Goal: Task Accomplishment & Management: Manage account settings

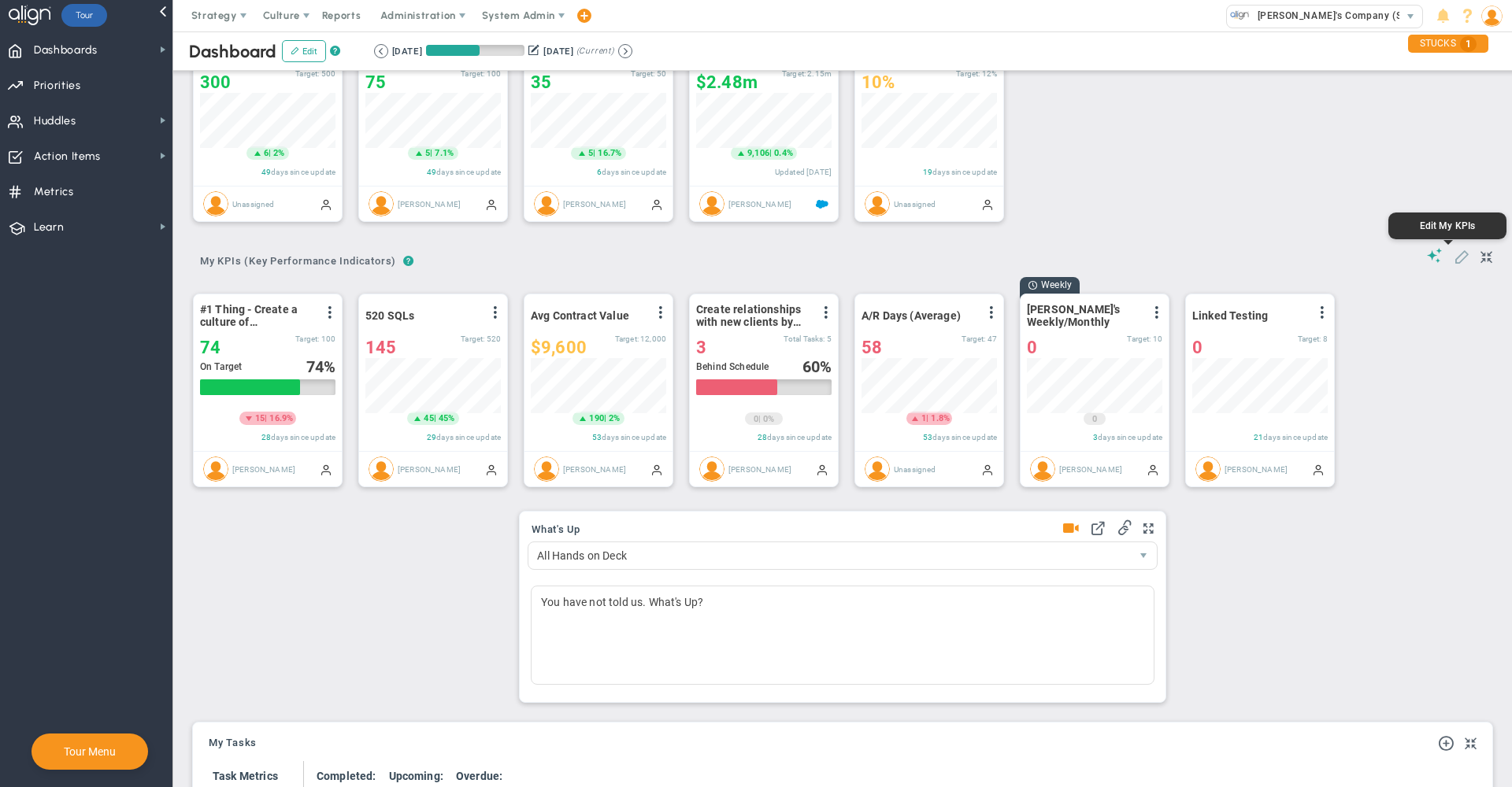
click at [1453, 255] on span at bounding box center [1461, 255] width 16 height 16
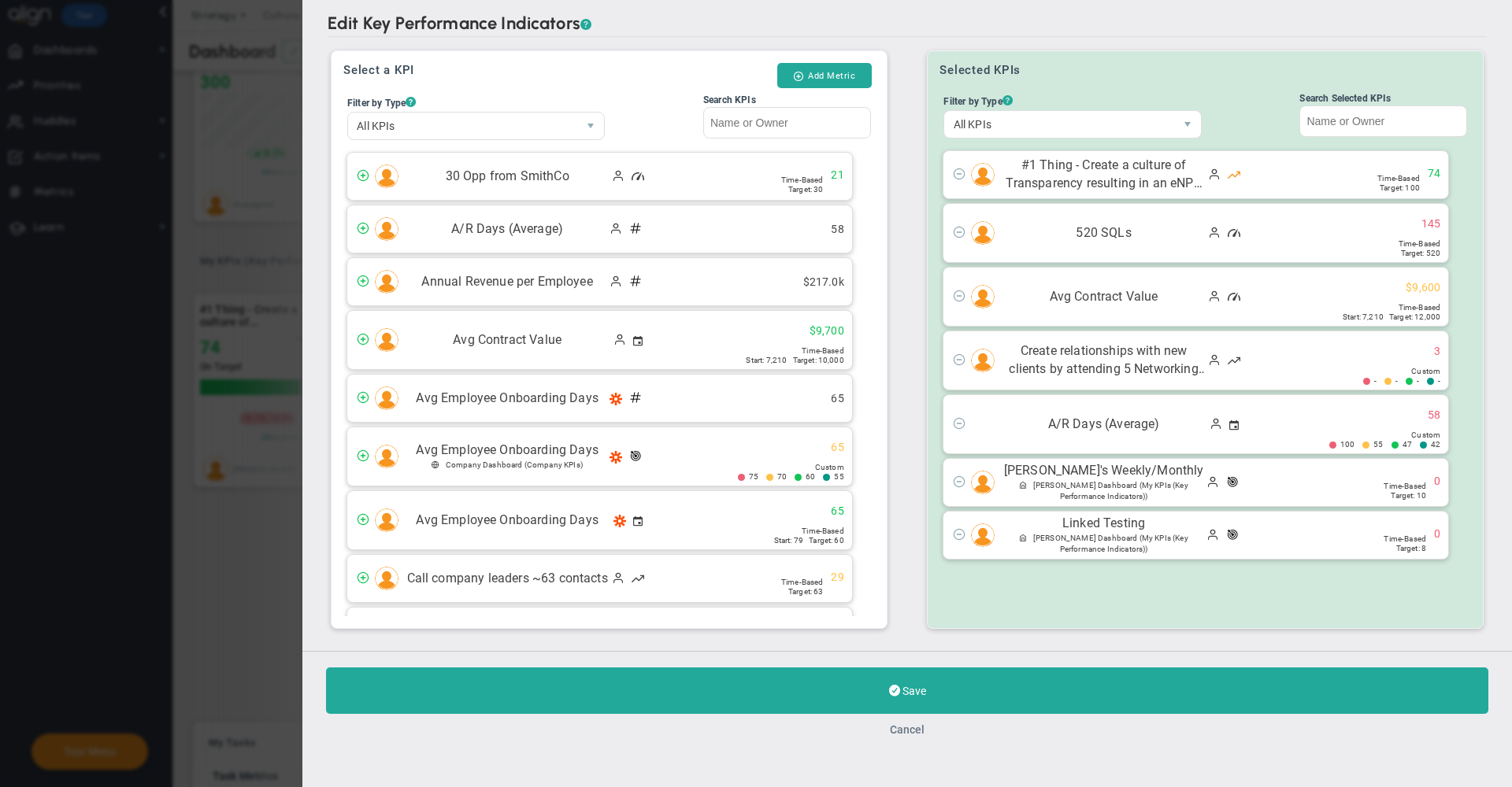
click at [909, 732] on button "Cancel" at bounding box center [907, 729] width 35 height 12
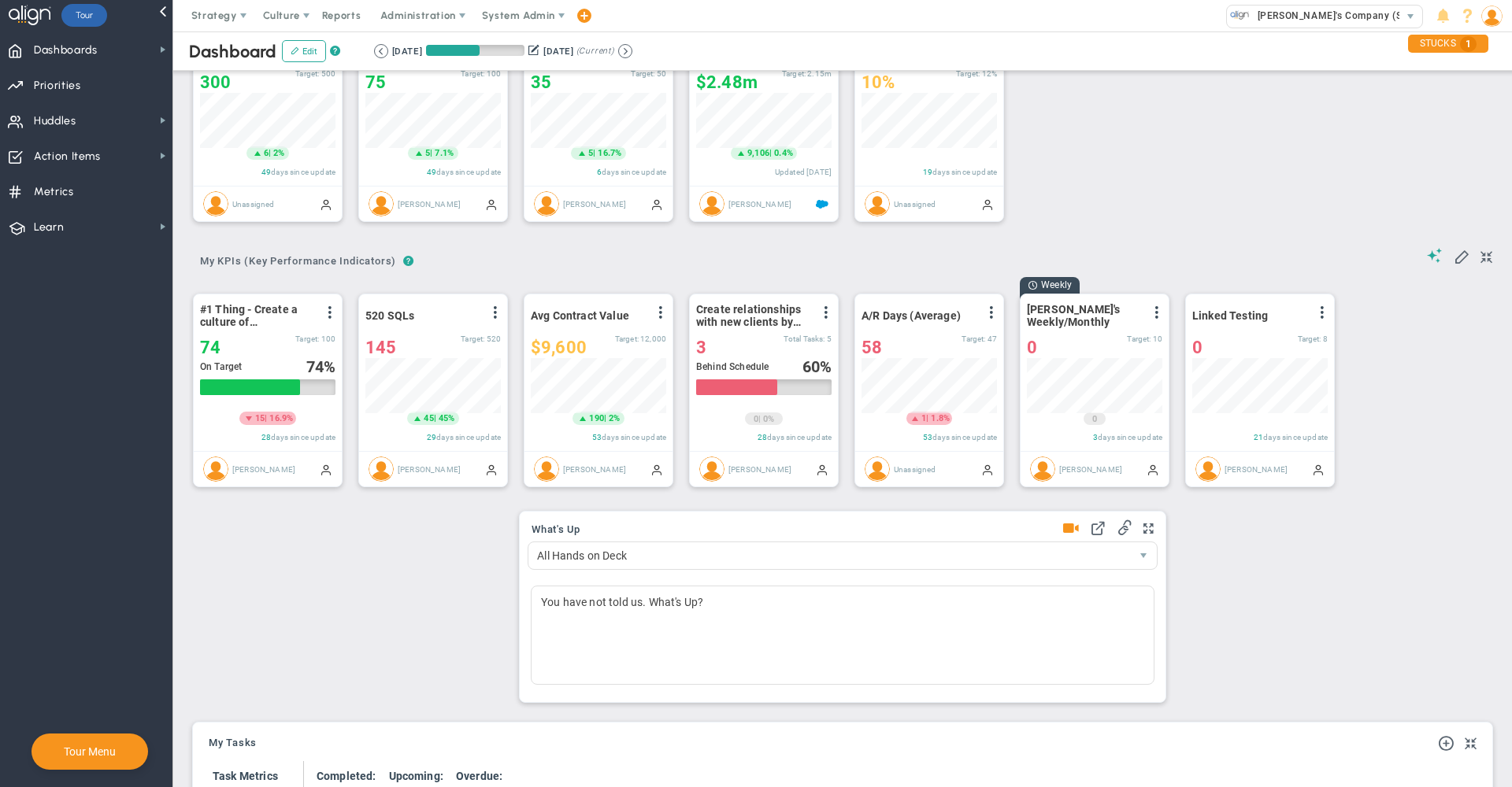
scroll to position [55, 136]
click at [1453, 257] on span at bounding box center [1461, 255] width 16 height 16
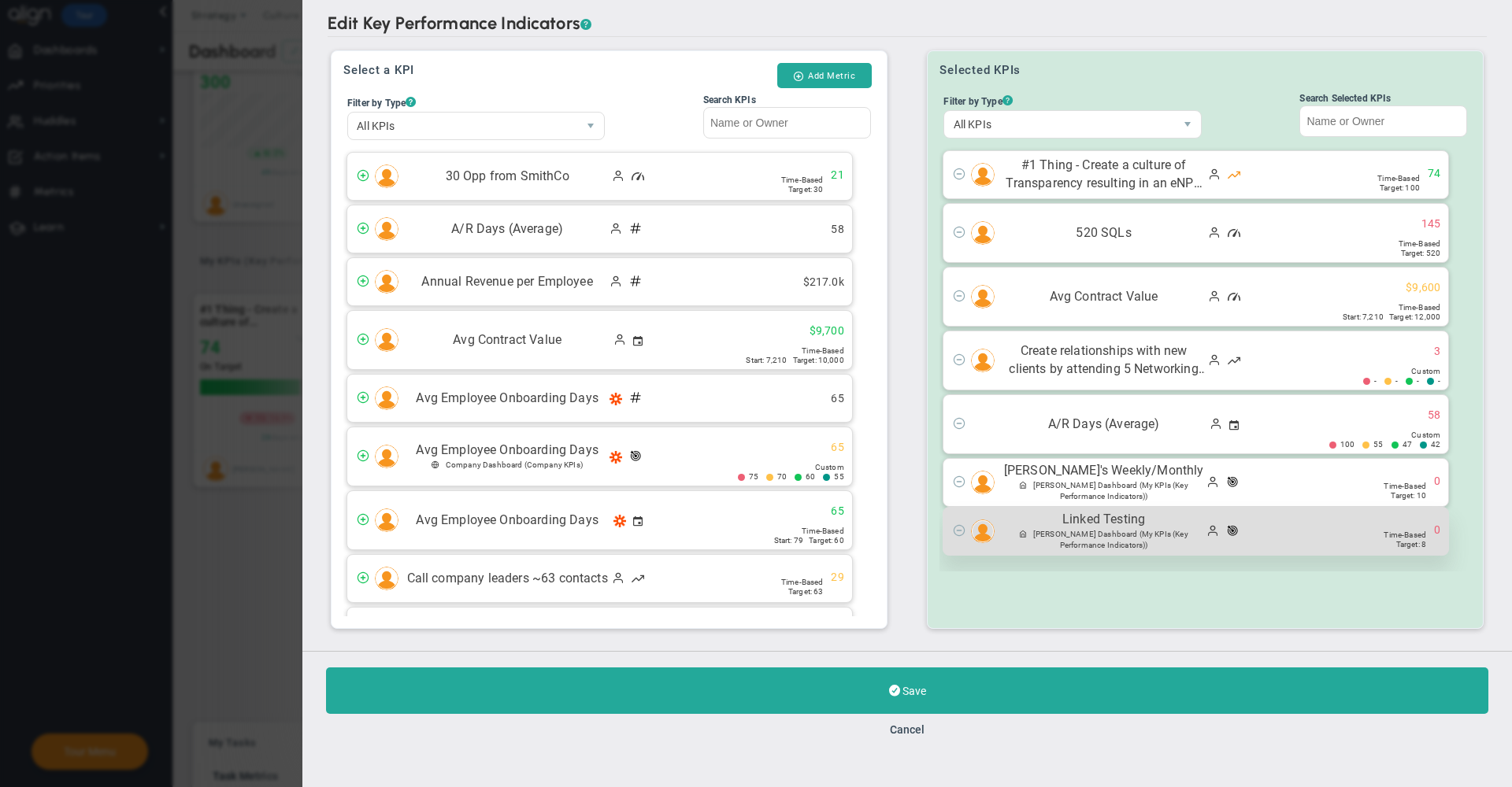
click at [967, 529] on span at bounding box center [957, 532] width 27 height 18
click at [959, 530] on span at bounding box center [958, 529] width 12 height 12
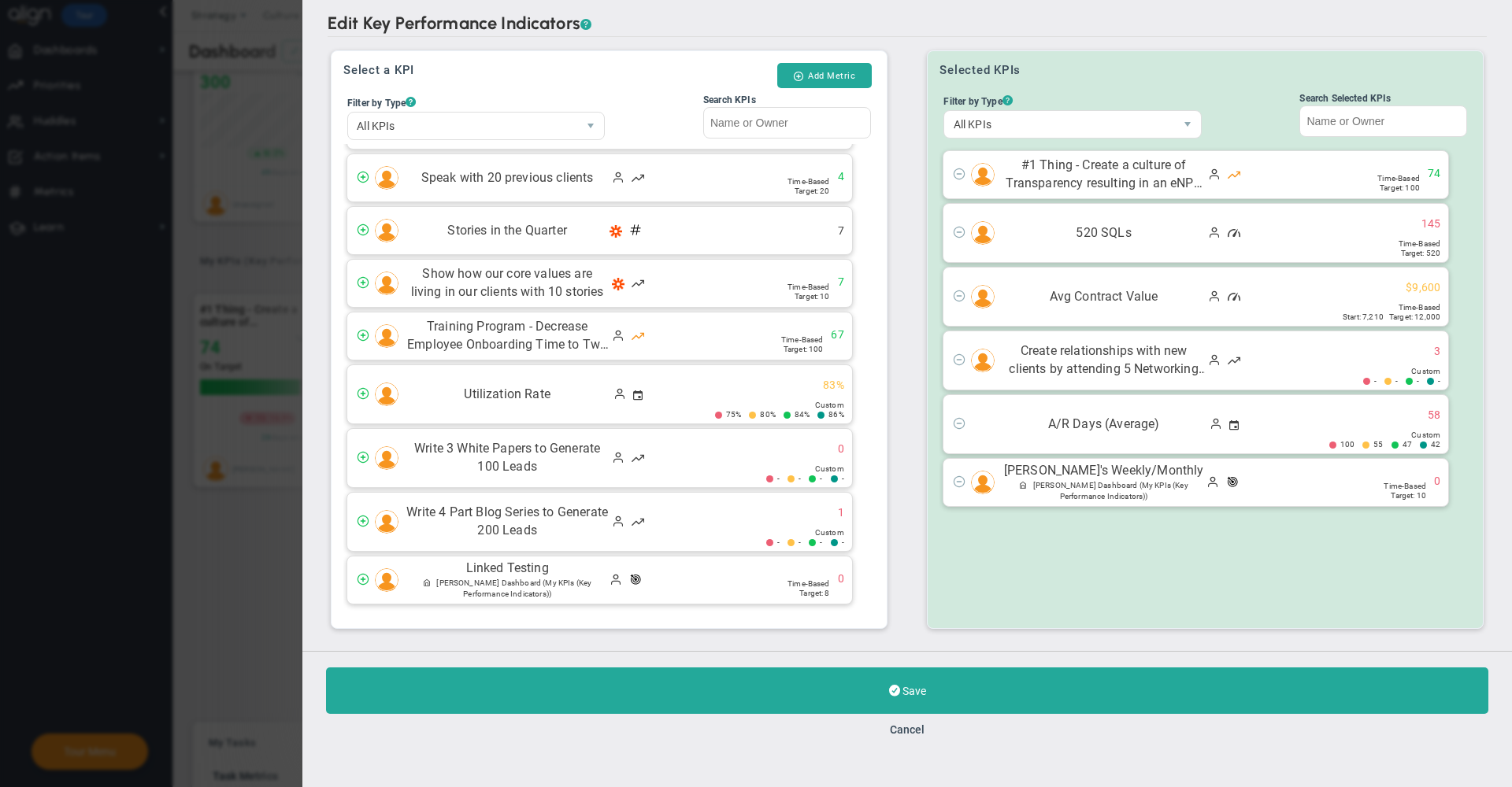
click at [773, 140] on label "Search KPIs" at bounding box center [787, 116] width 176 height 52
click at [773, 139] on input "Search KPIs" at bounding box center [787, 123] width 168 height 31
click at [753, 128] on input "Search KPIs" at bounding box center [787, 122] width 168 height 31
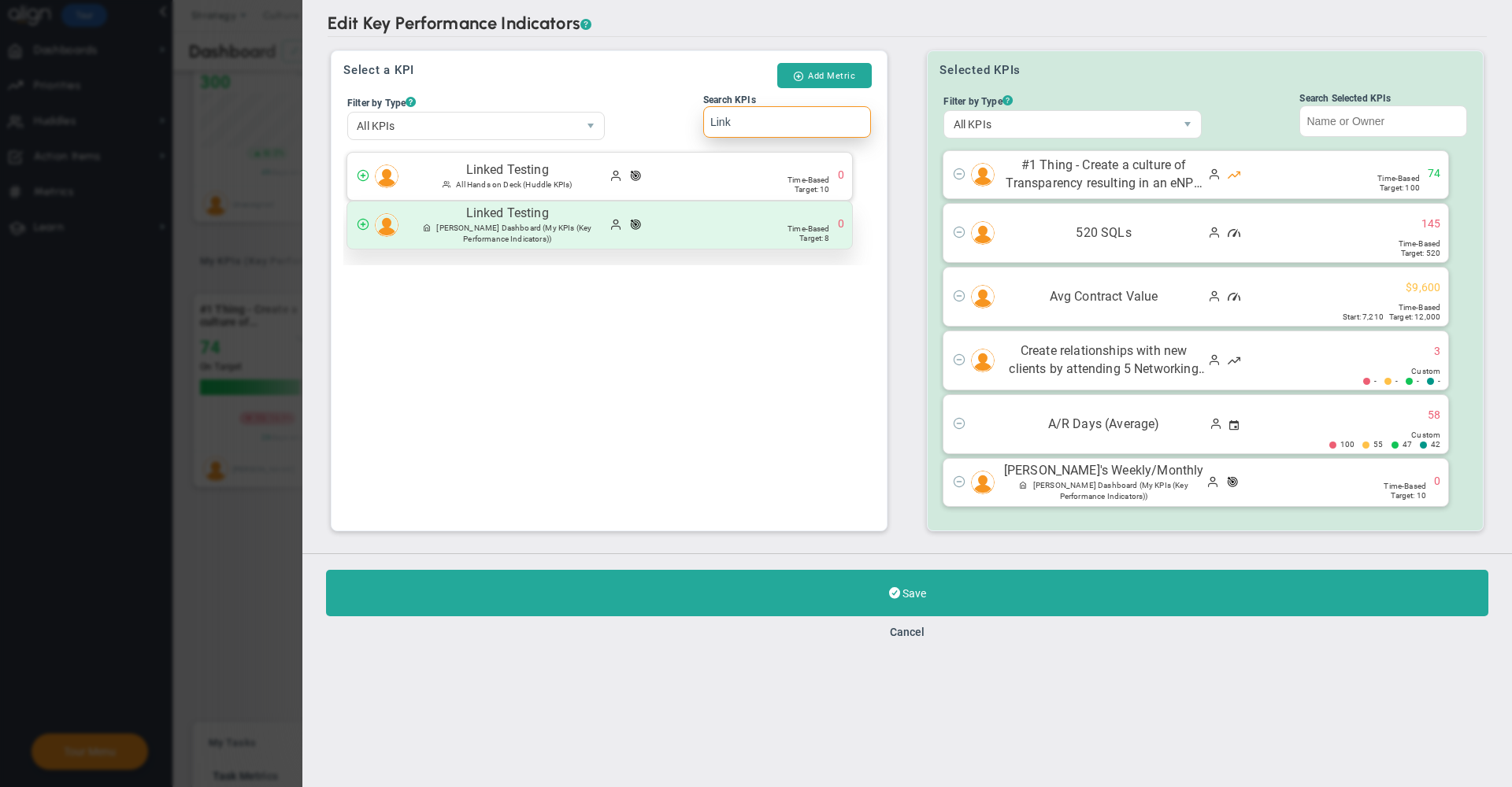
click at [489, 237] on span "(My KPIs (Key Performance Indicators))" at bounding box center [526, 234] width 128 height 20
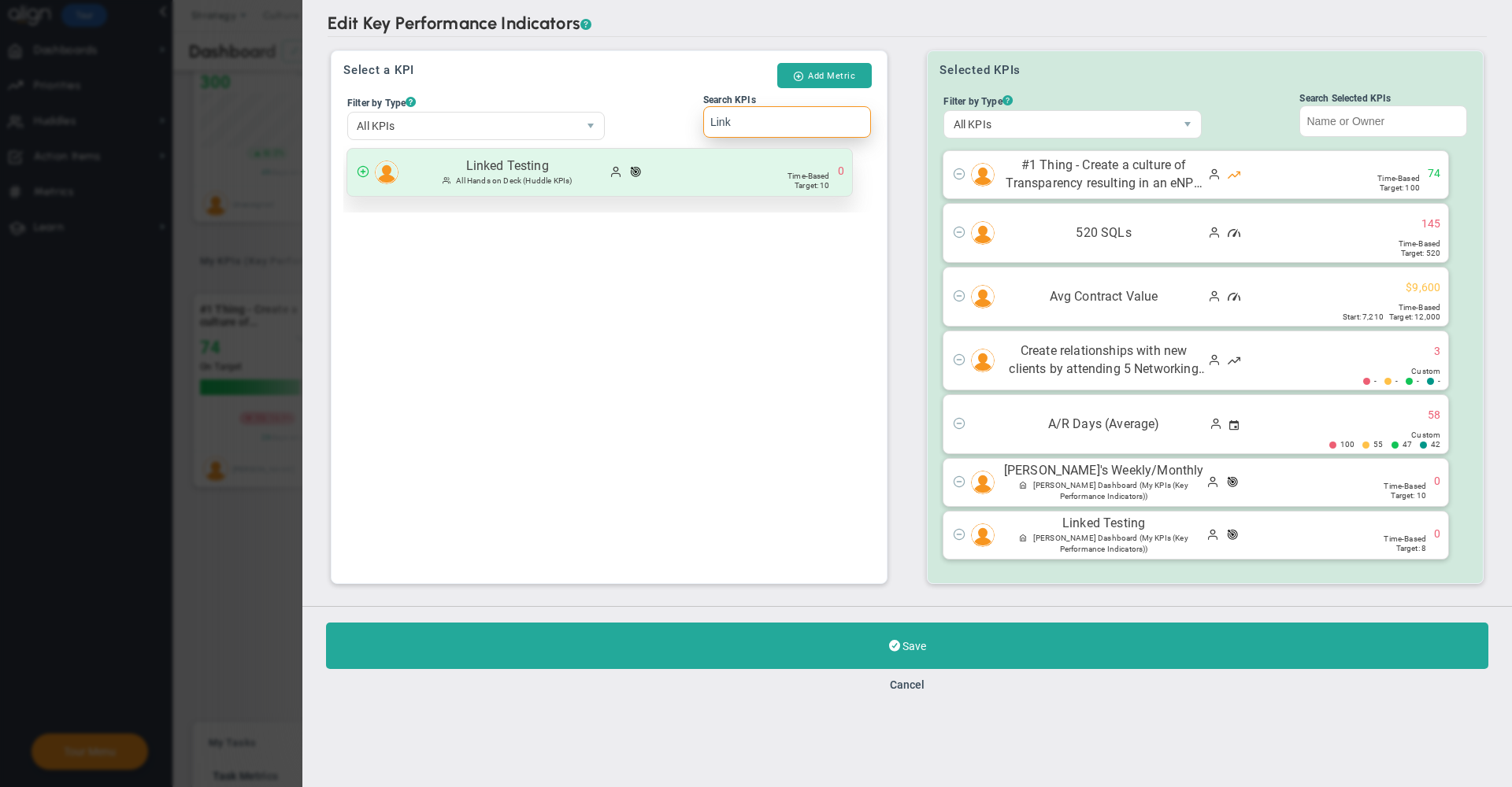
click at [492, 176] on span "All Hands on Deck" at bounding box center [488, 180] width 65 height 8
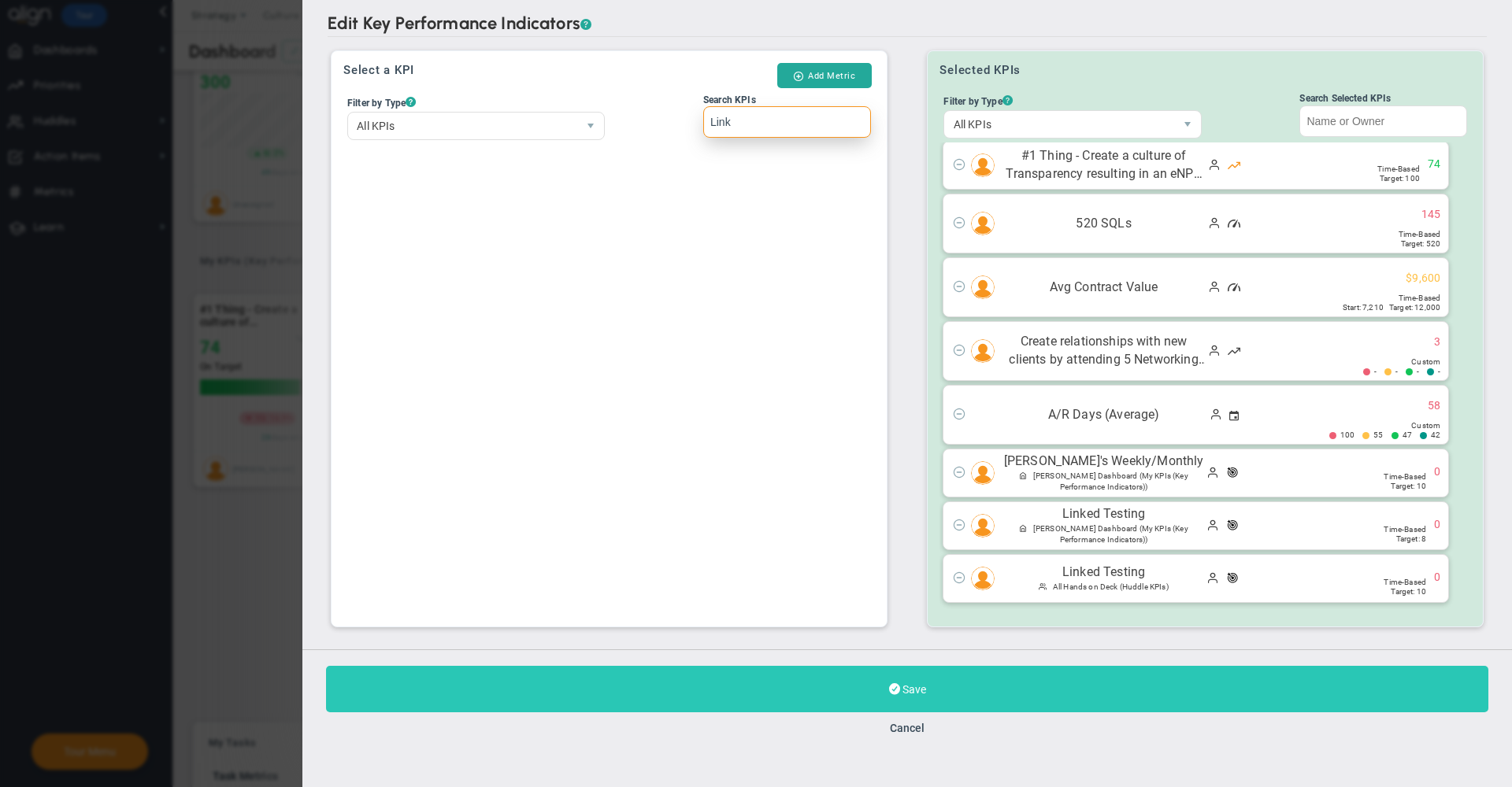
type input "Link"
click at [770, 678] on button "Save" at bounding box center [907, 689] width 1163 height 46
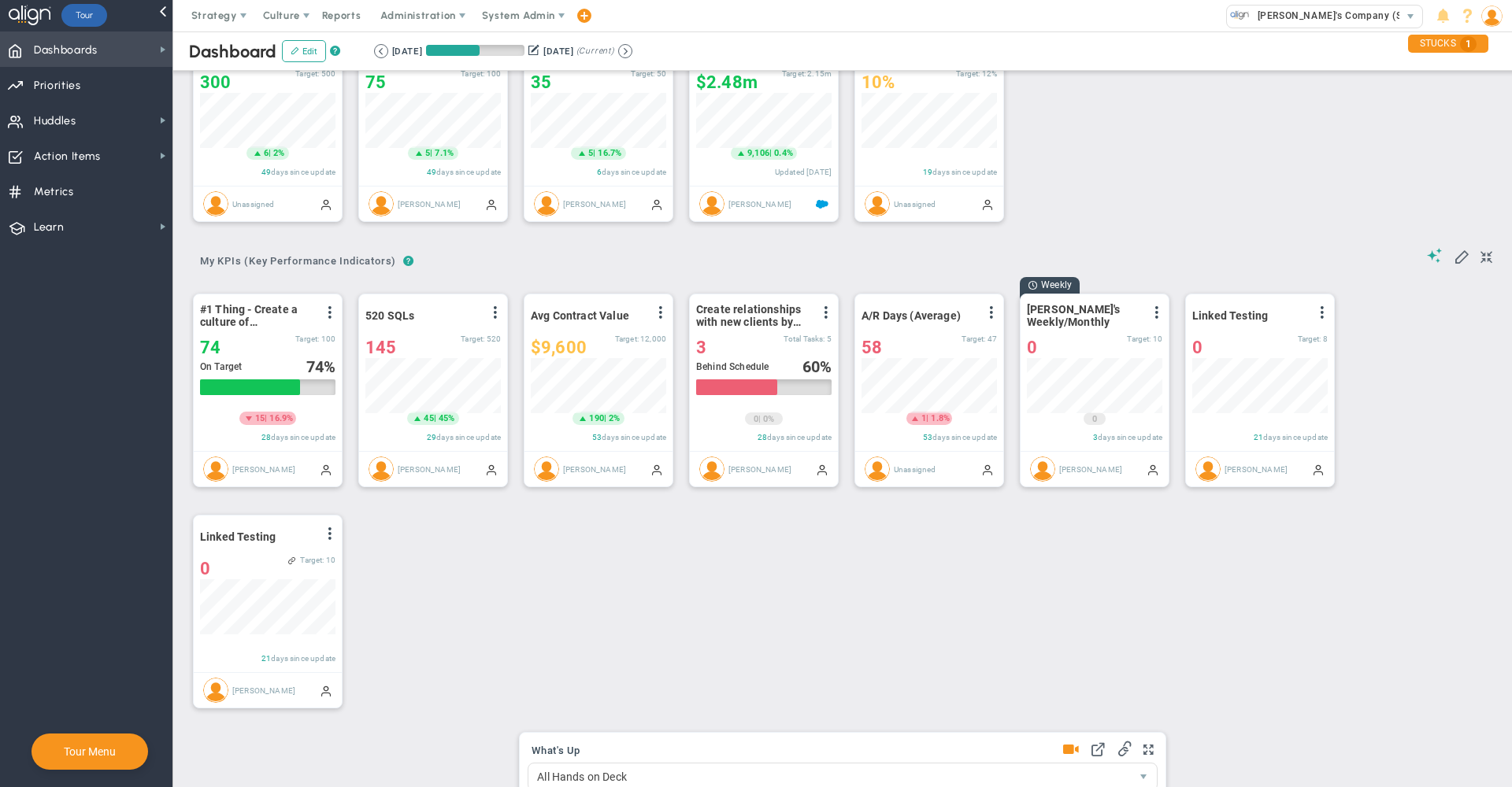
click at [83, 61] on span "Dashboards" at bounding box center [65, 50] width 64 height 33
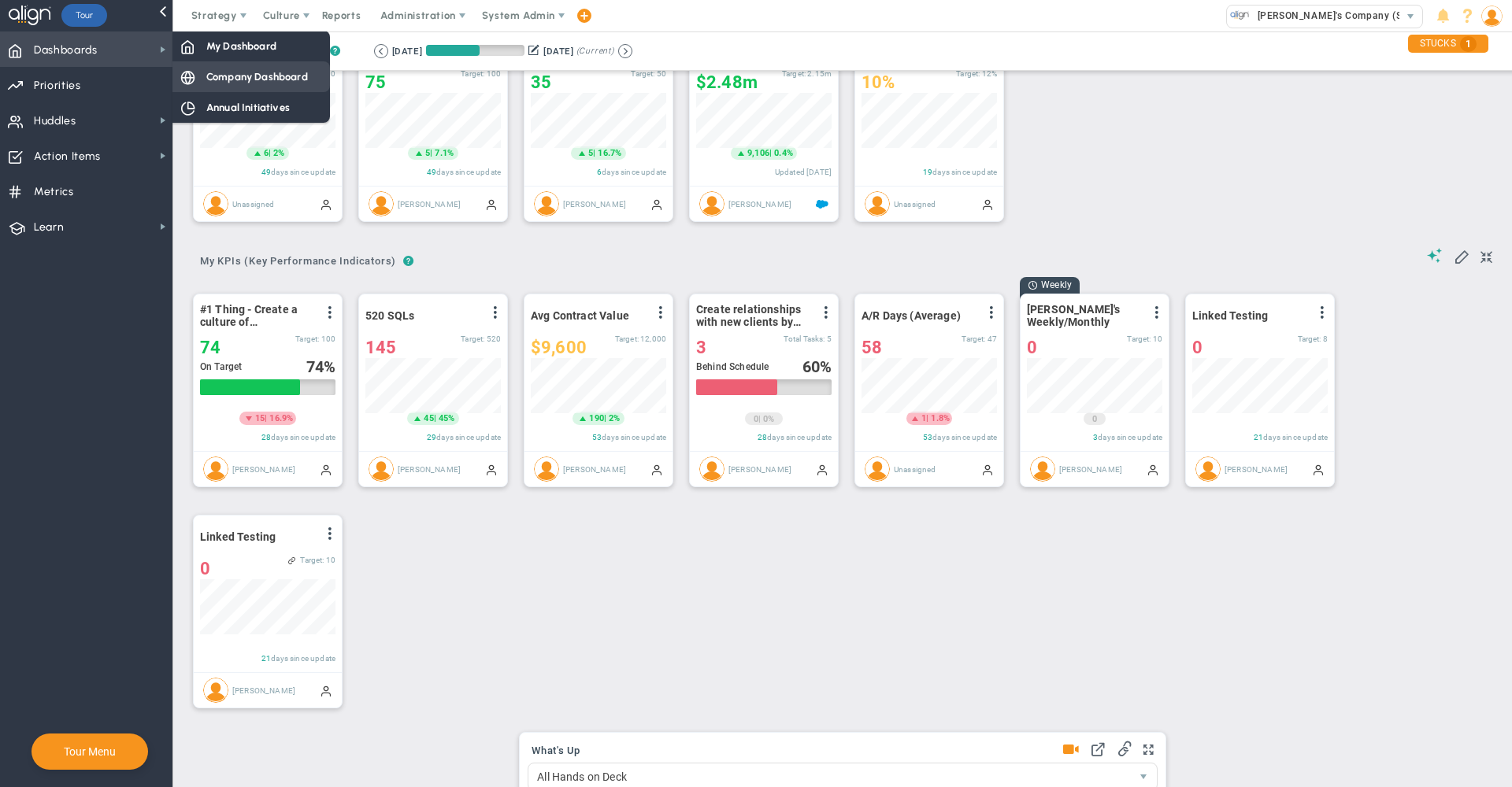
click at [231, 78] on span "Company Dashboard" at bounding box center [257, 77] width 102 height 15
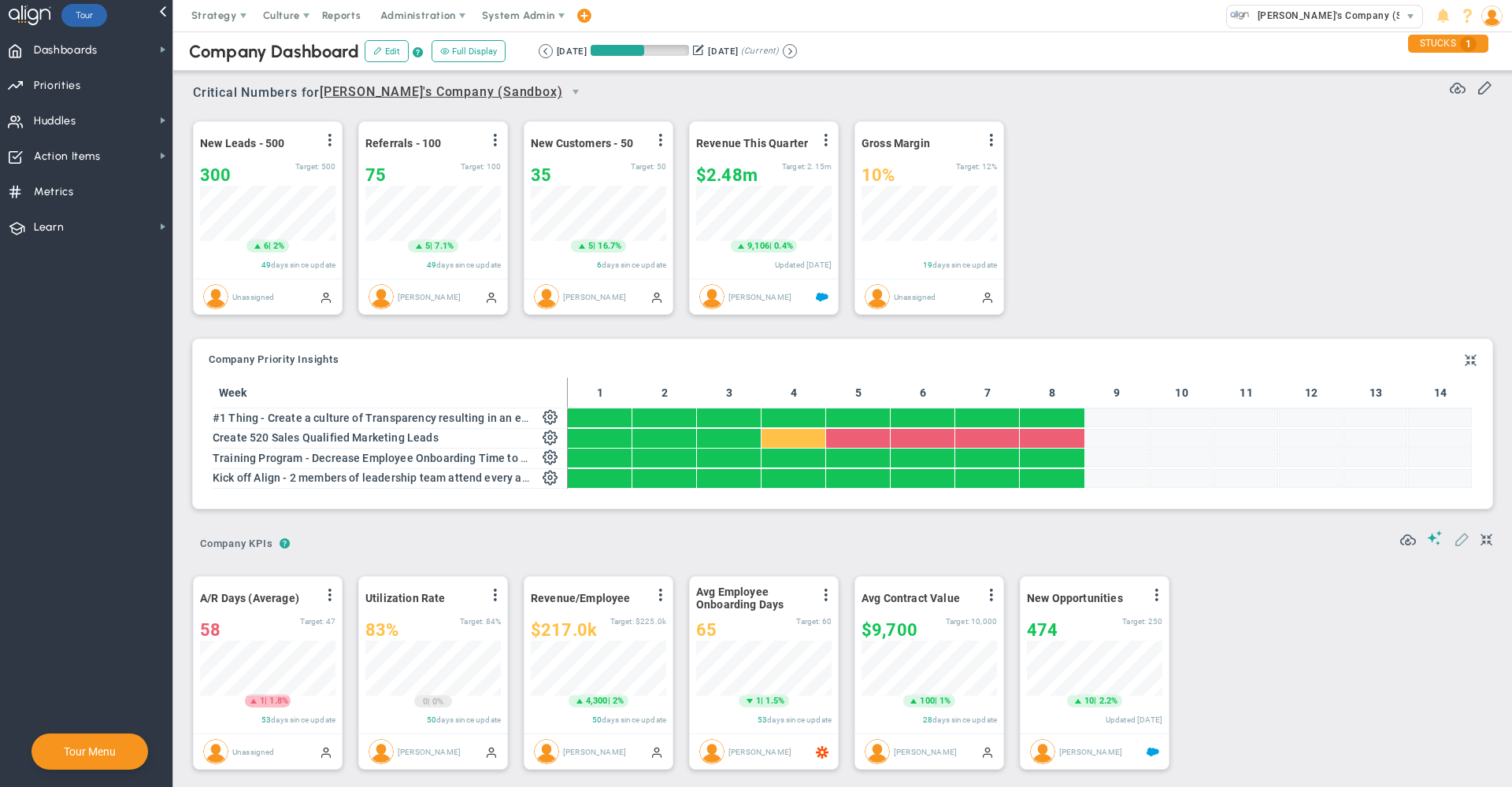
click at [1453, 545] on span at bounding box center [1461, 538] width 16 height 16
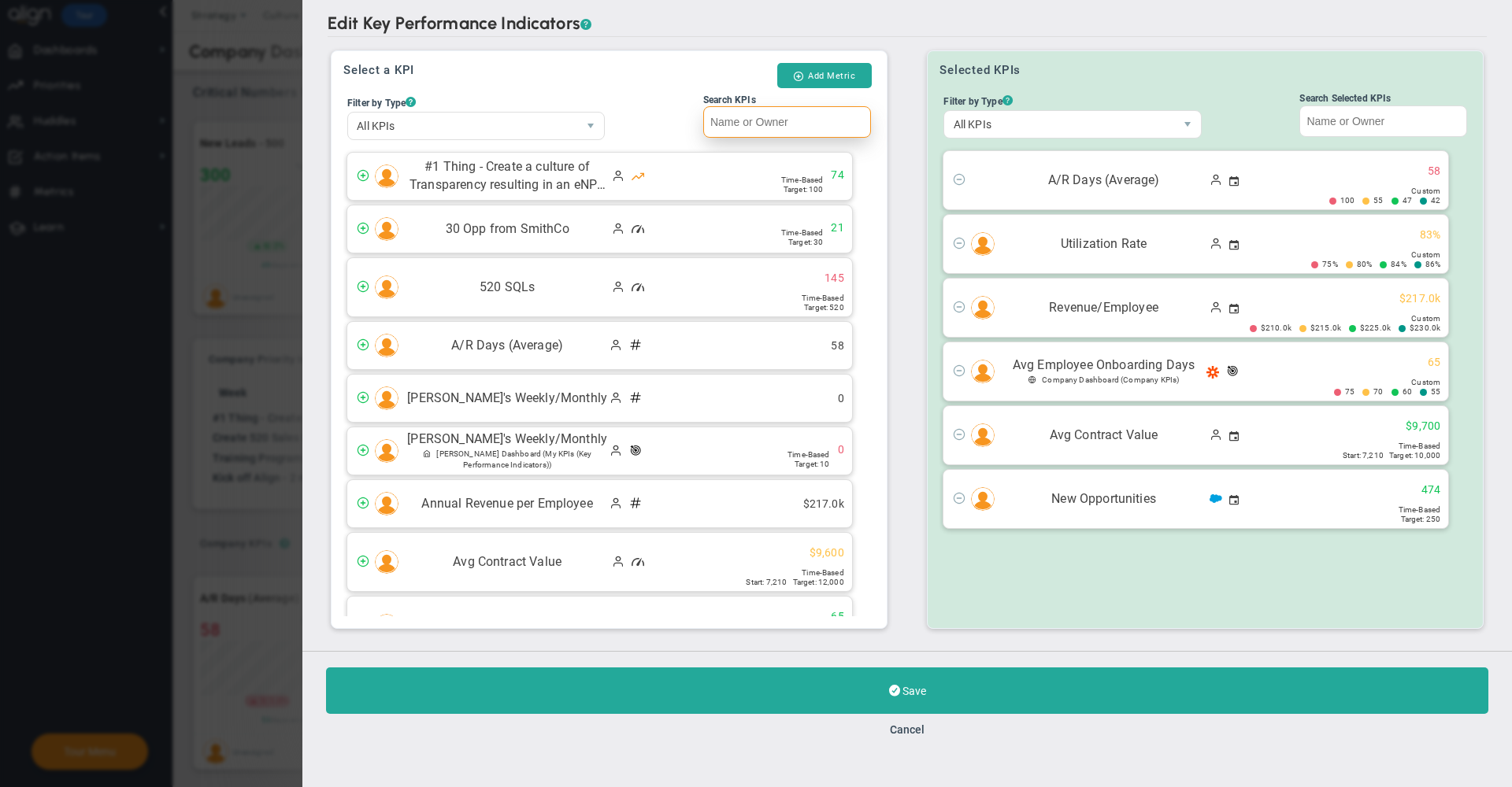
click at [762, 127] on input "Search KPIs" at bounding box center [787, 122] width 168 height 31
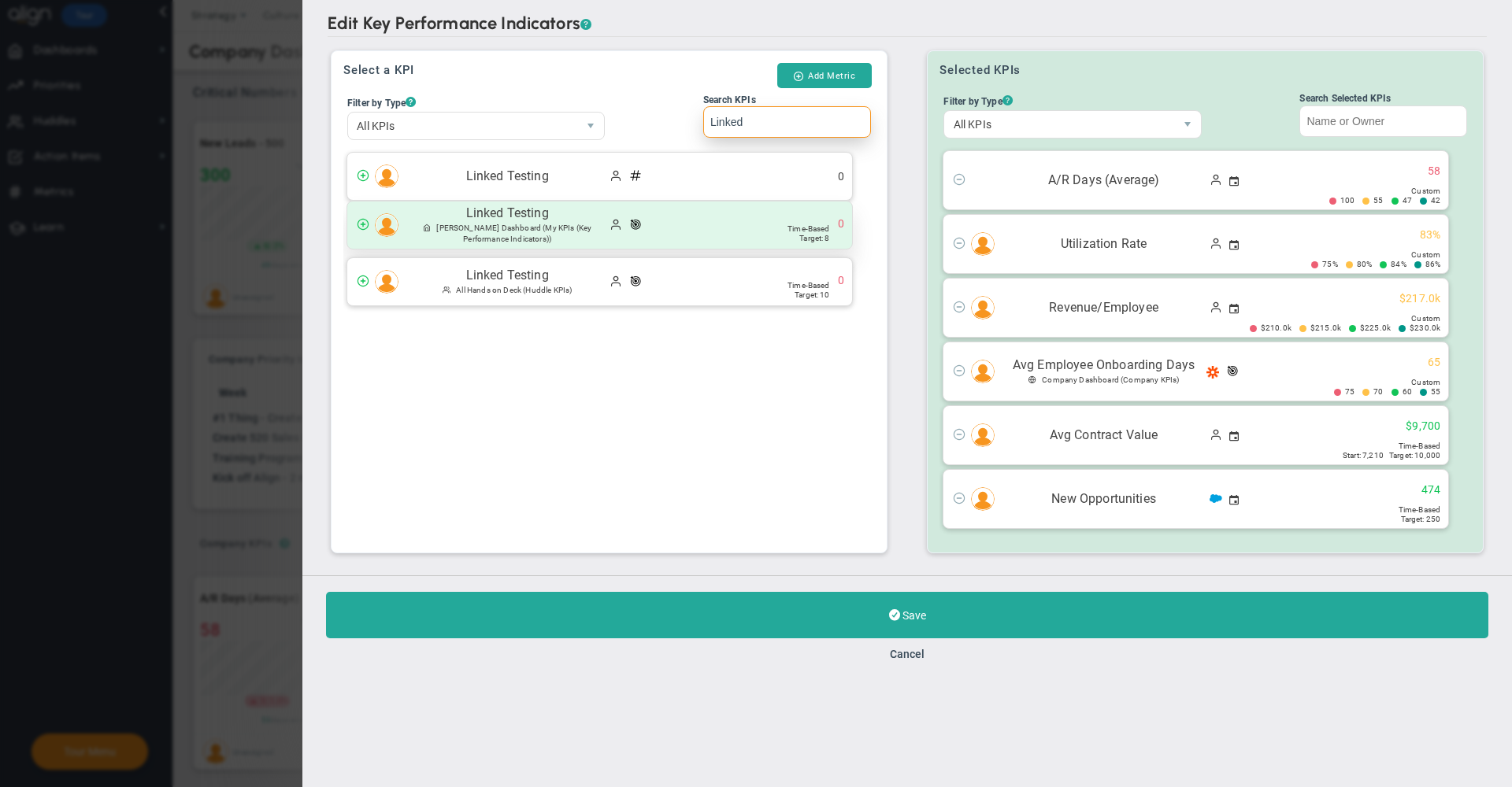
click at [523, 222] on span "Linked Testing" at bounding box center [507, 214] width 202 height 18
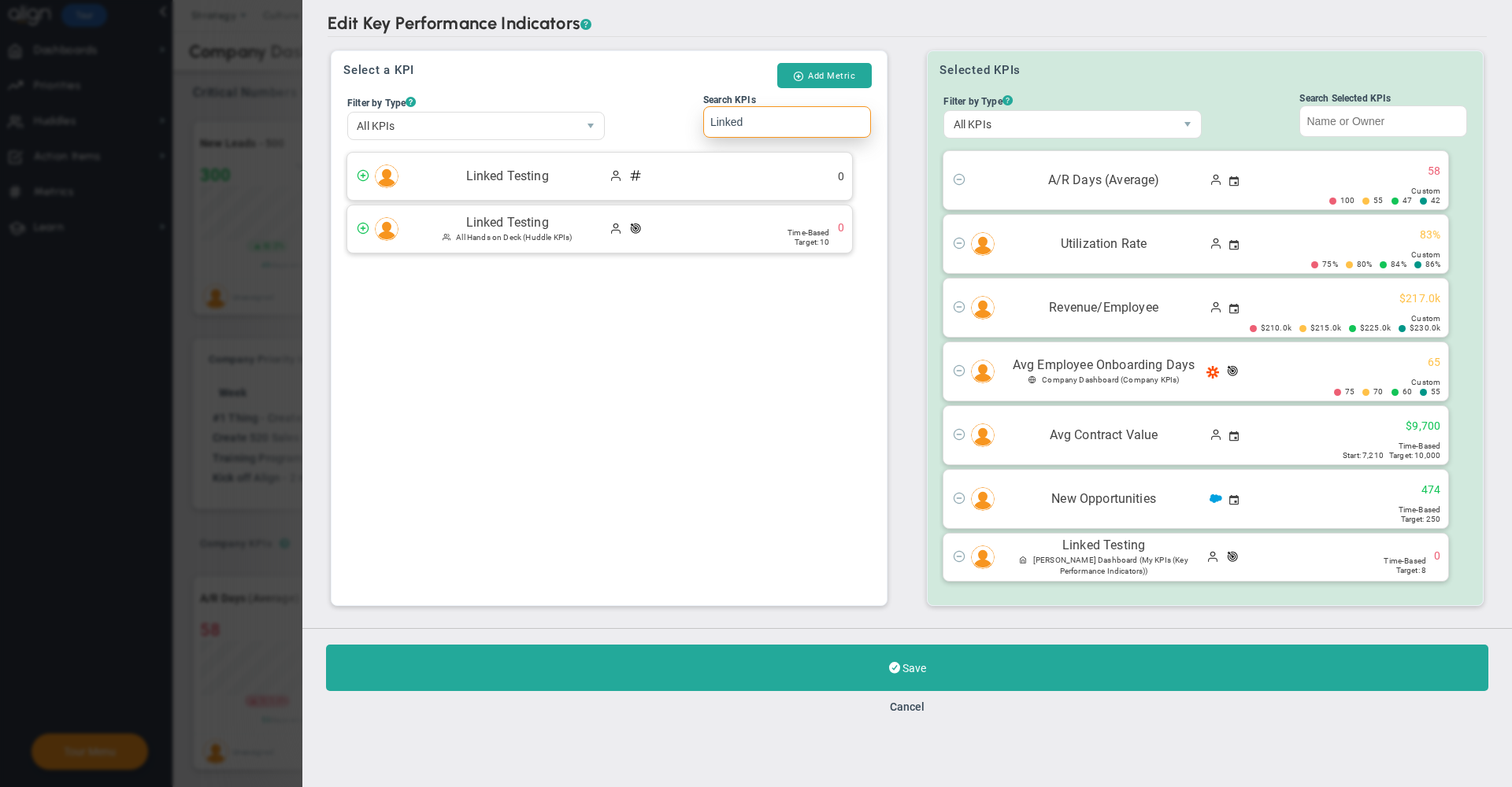
click at [523, 222] on span "Linked Testing" at bounding box center [507, 223] width 202 height 18
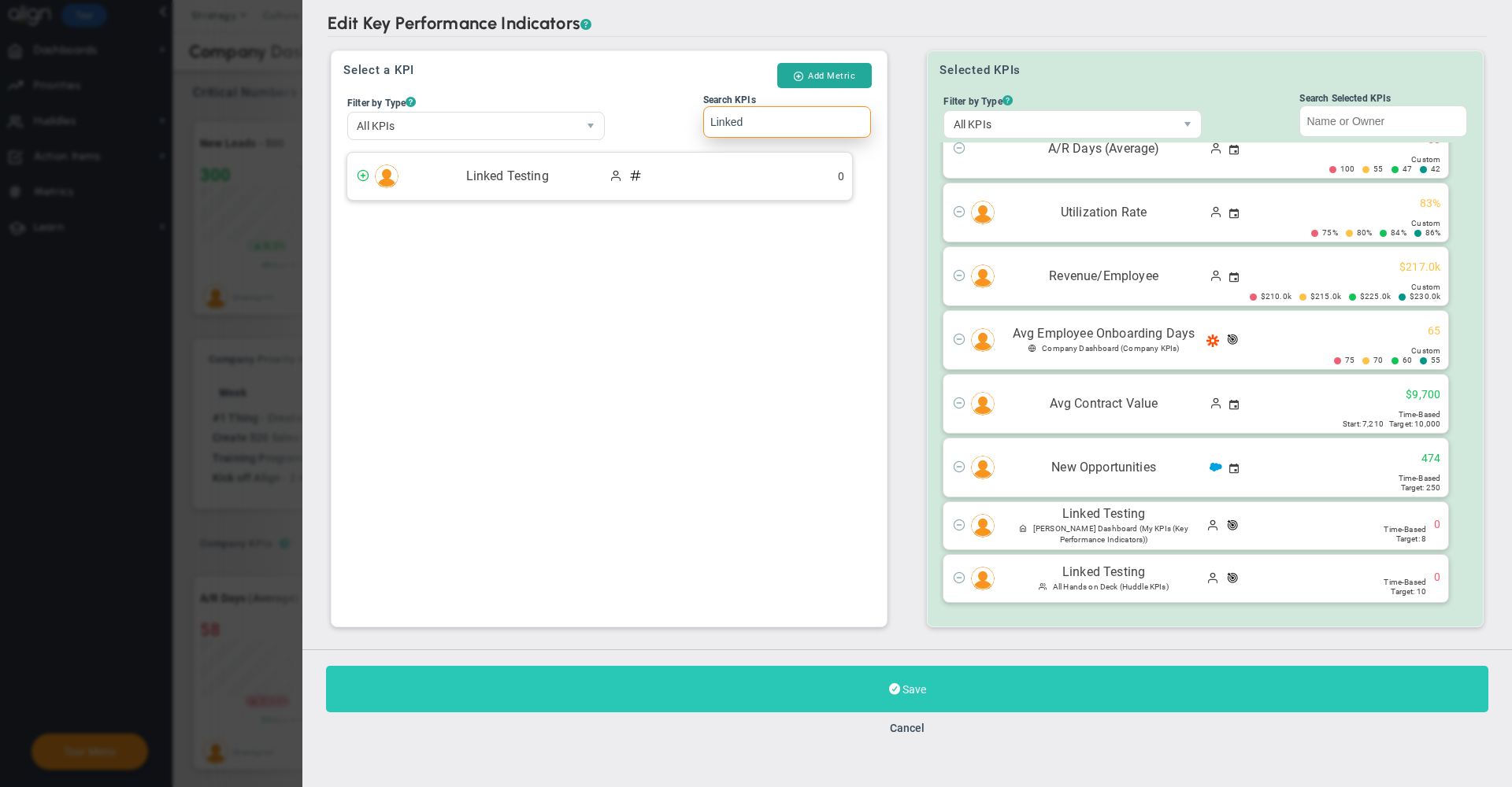
type input "Linked"
click at [776, 696] on button "Save" at bounding box center [907, 689] width 1163 height 46
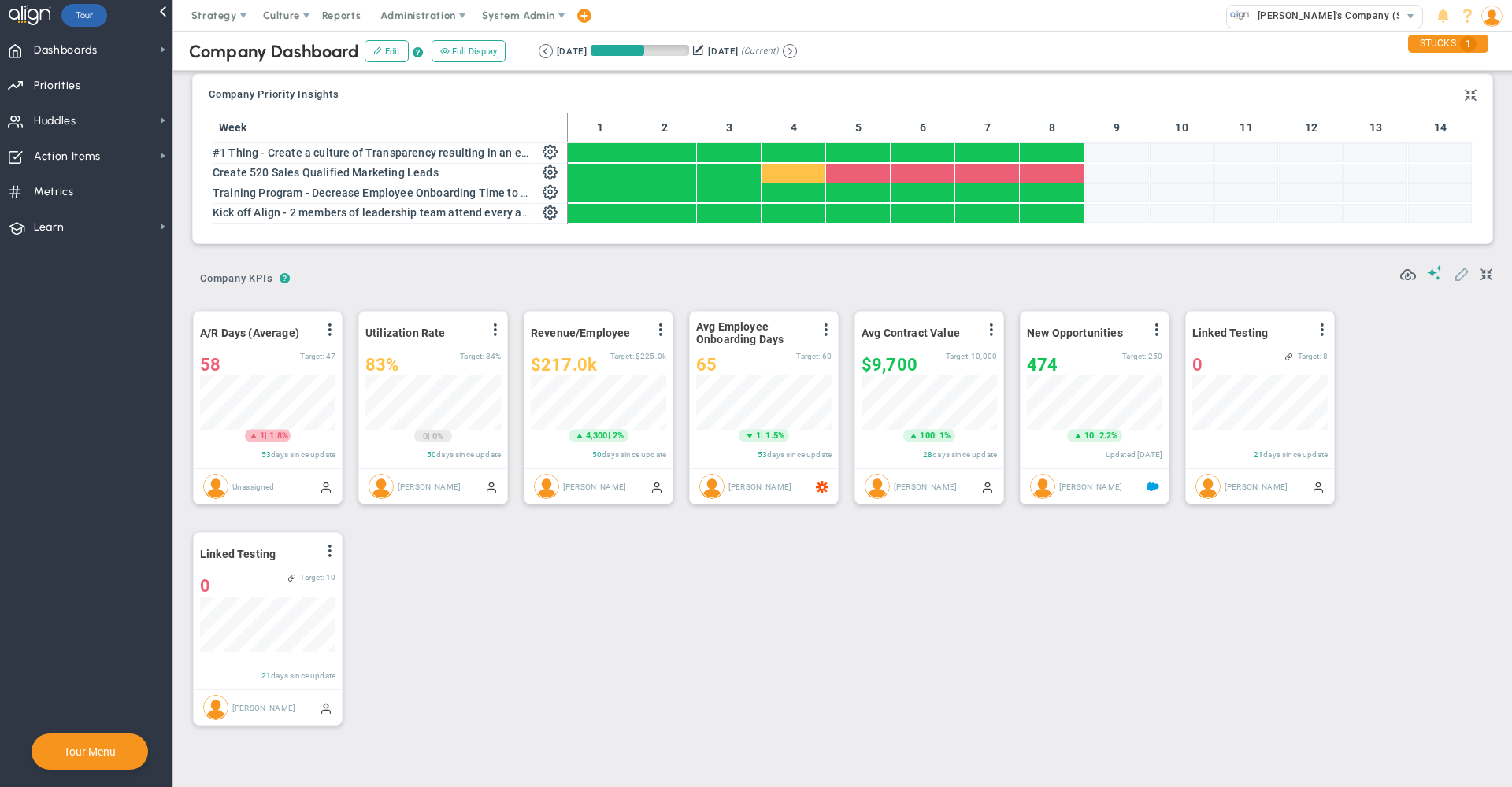
click at [1453, 276] on span at bounding box center [1461, 273] width 16 height 16
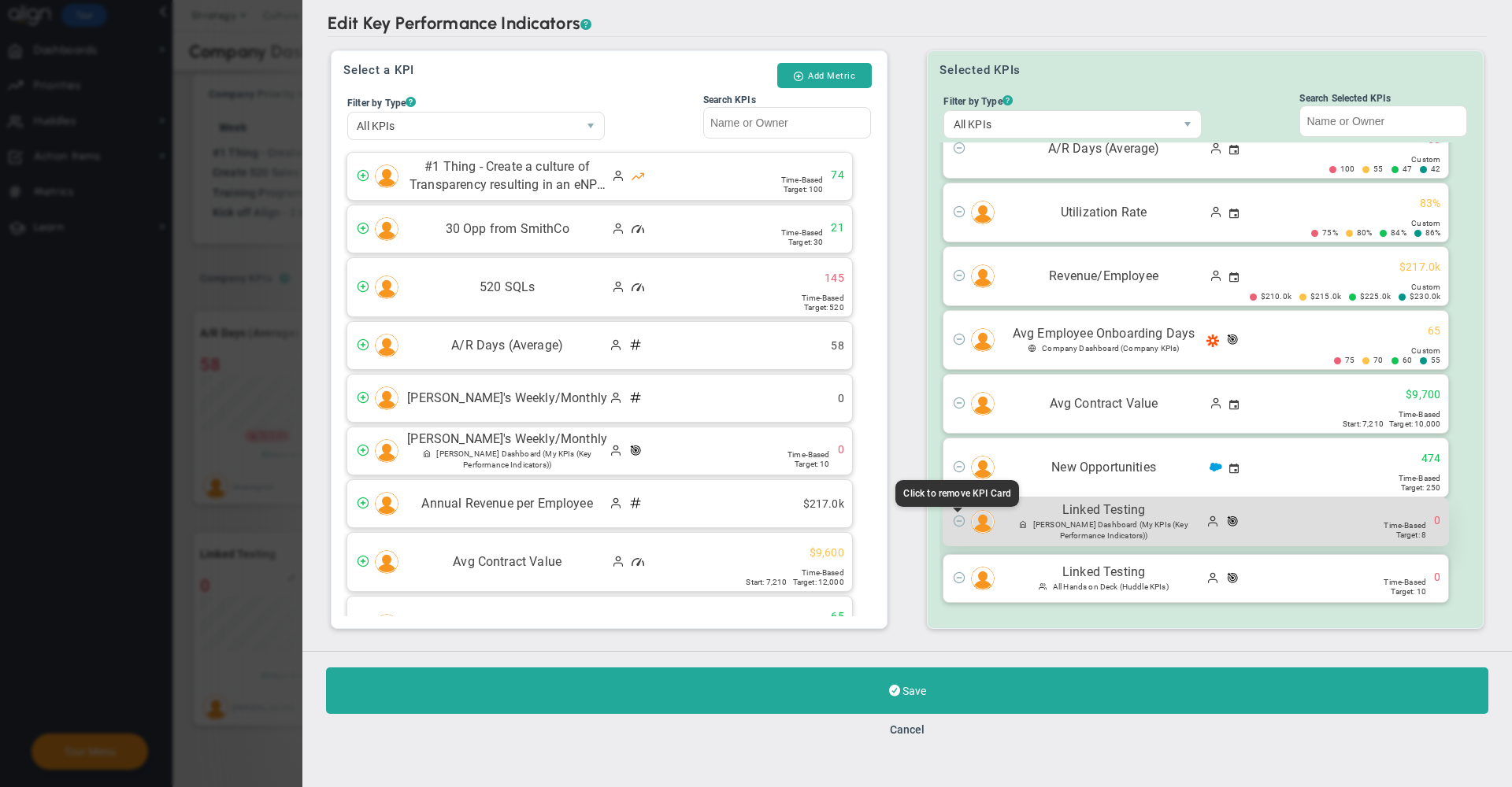
click at [954, 522] on span at bounding box center [958, 519] width 12 height 12
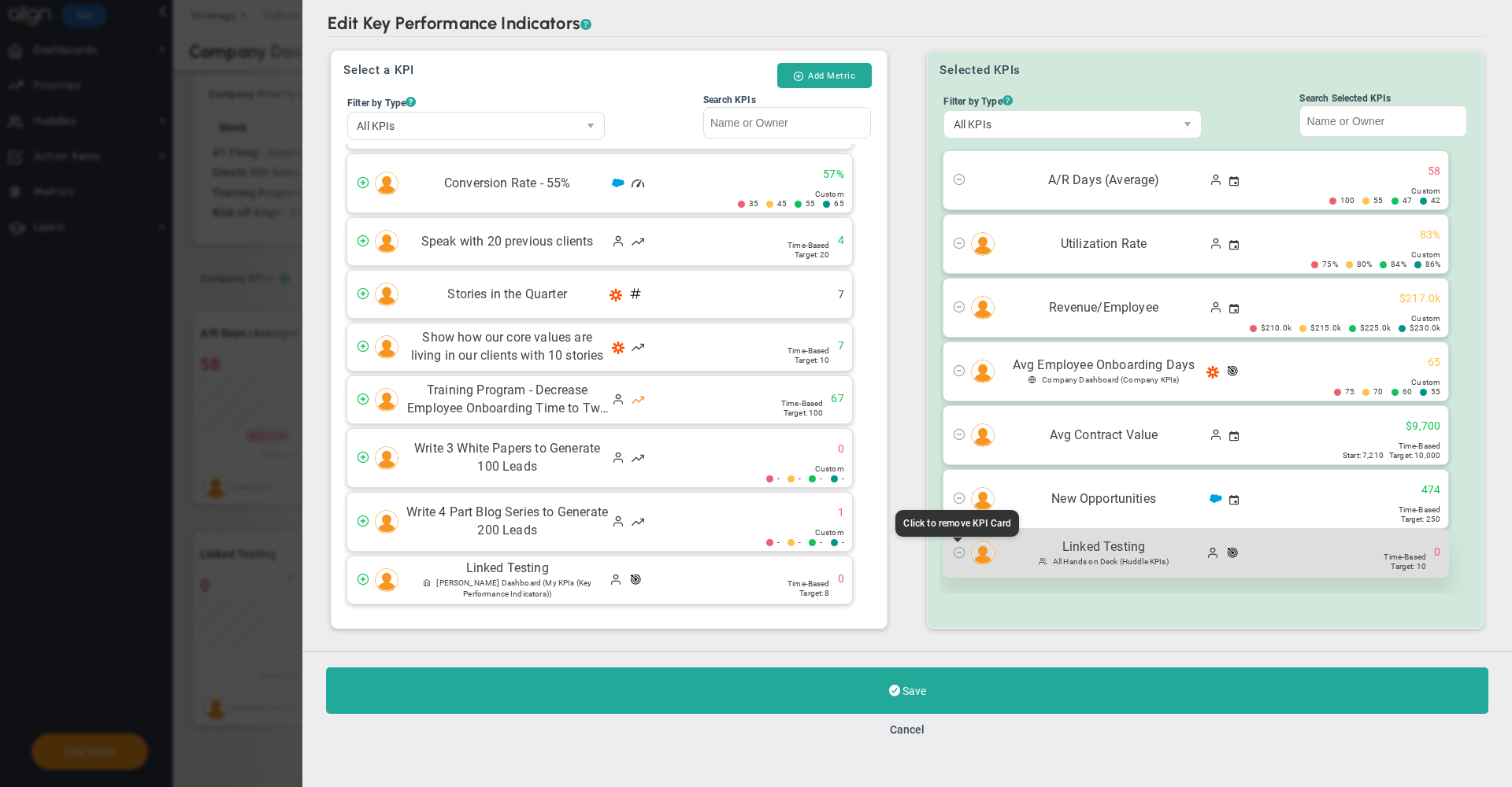
click at [963, 557] on span at bounding box center [958, 551] width 12 height 12
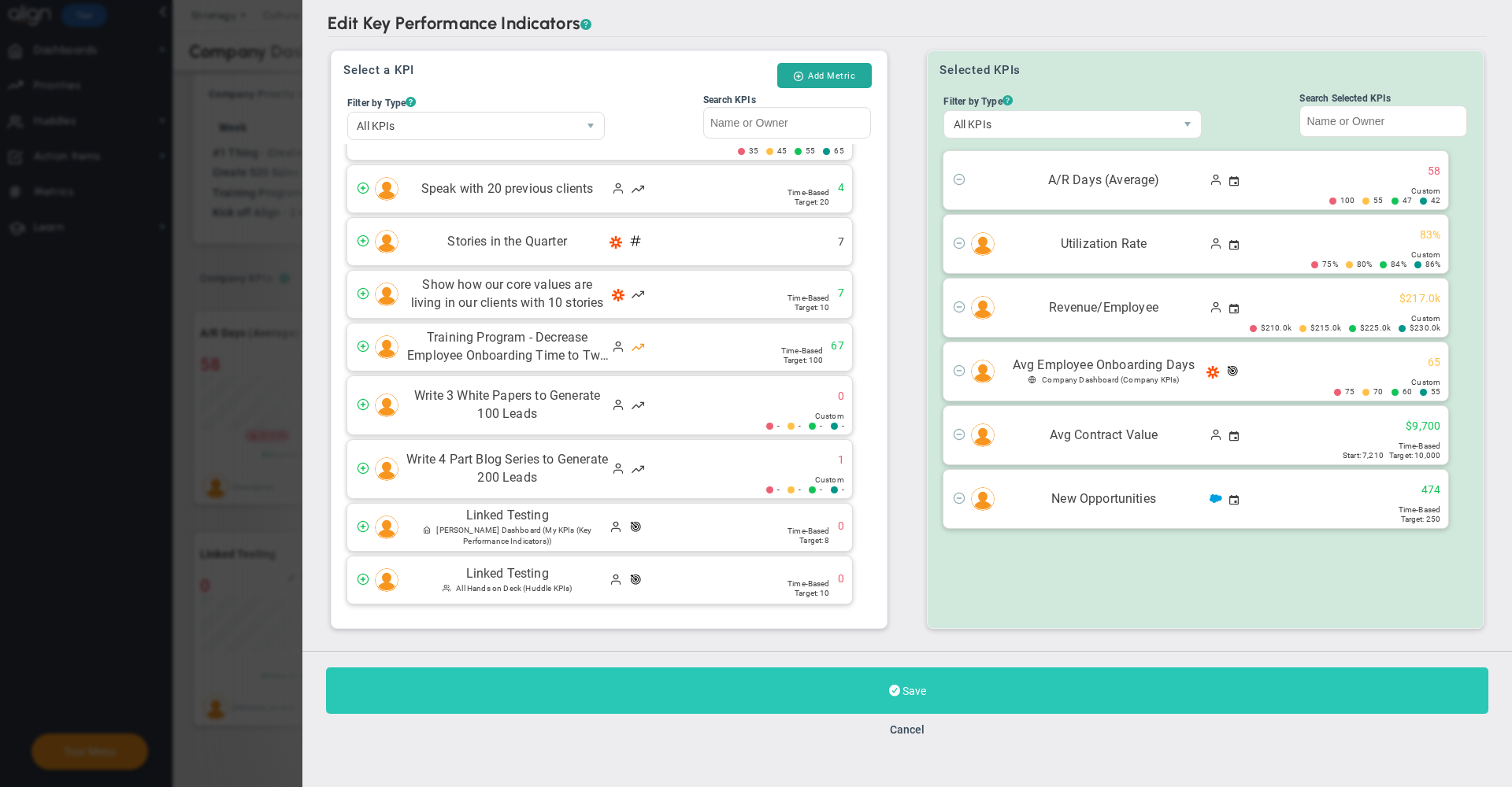
click at [1030, 687] on button "Save" at bounding box center [907, 690] width 1163 height 46
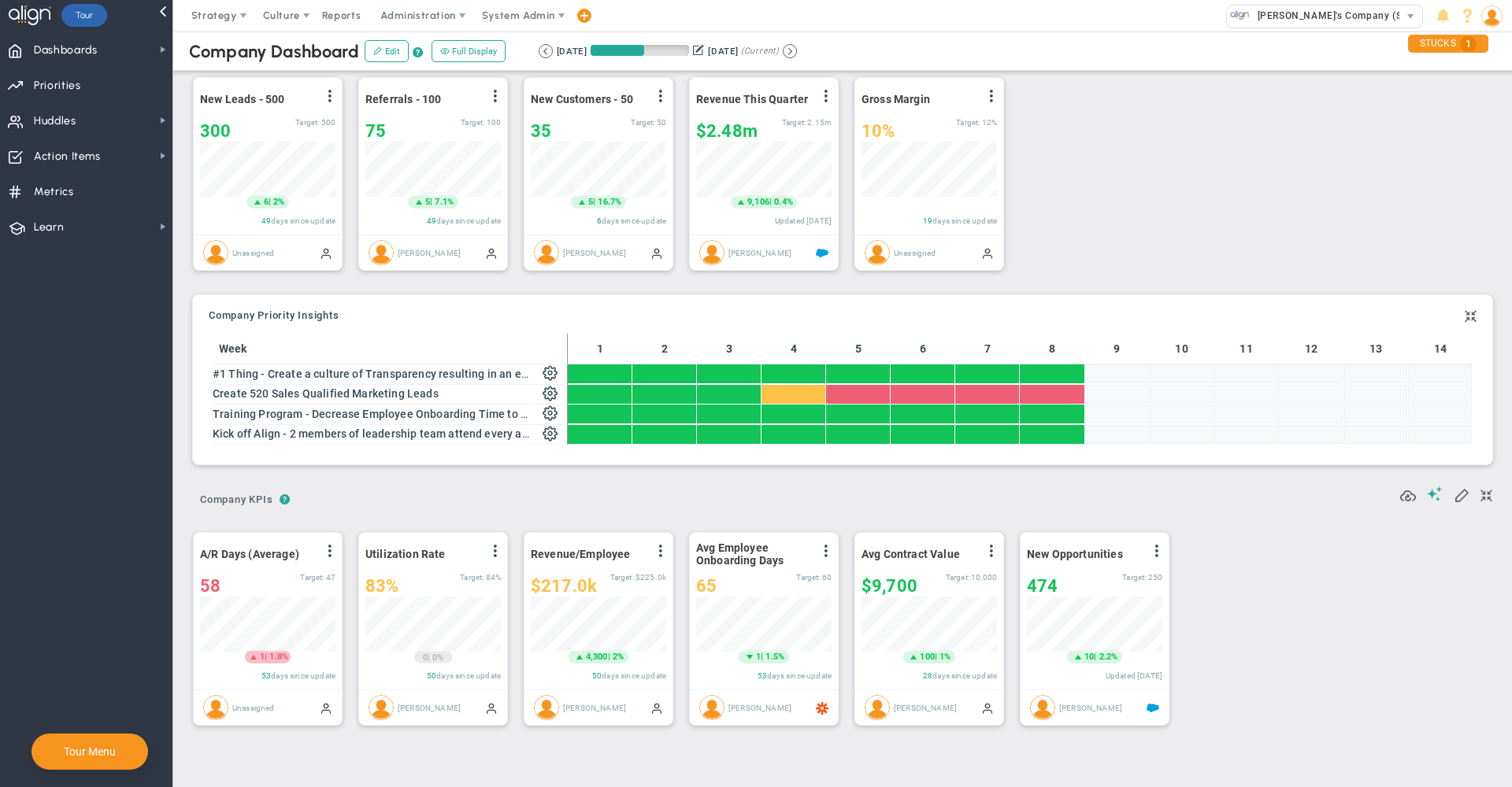
click at [1101, 93] on div "New Leads - 500 View Historical Graph Edit Make "No Change" Update Add Past Upd…" at bounding box center [836, 174] width 1319 height 221
click at [1462, 10] on span at bounding box center [1467, 17] width 21 height 21
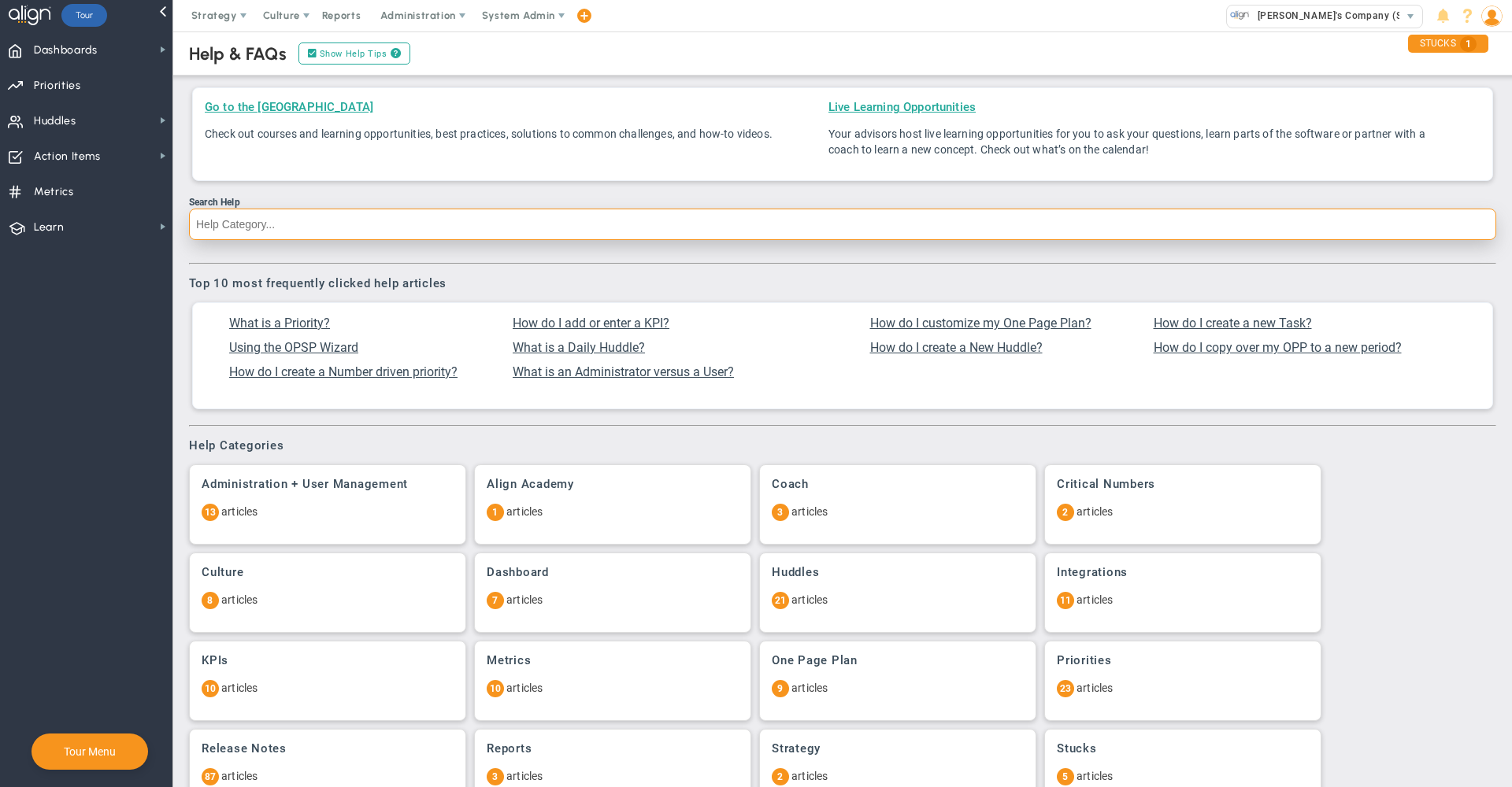
click at [540, 220] on input "Search Help" at bounding box center [843, 225] width 1307 height 31
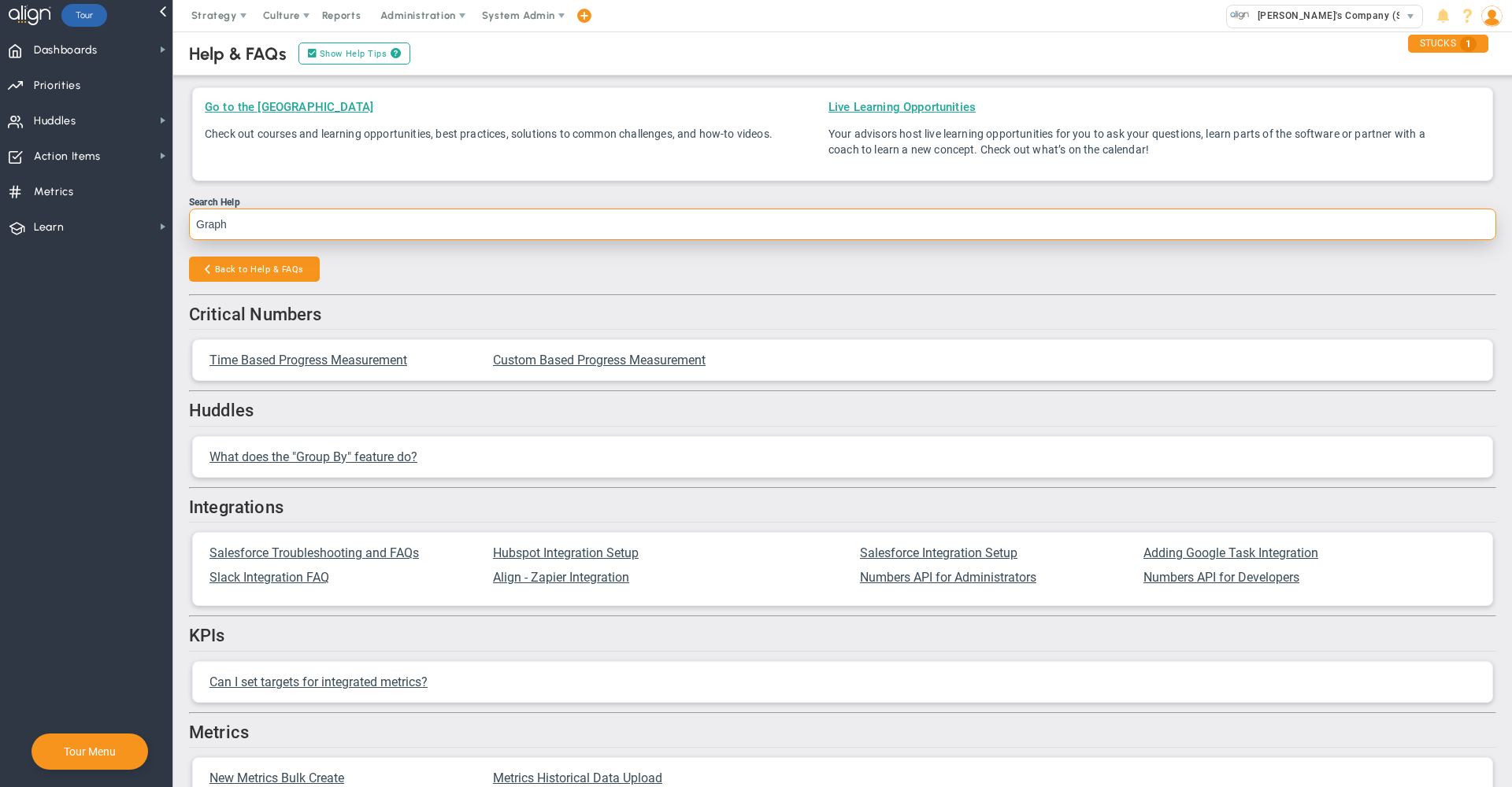
type input "Graph"
